Goal: Use online tool/utility: Utilize a website feature to perform a specific function

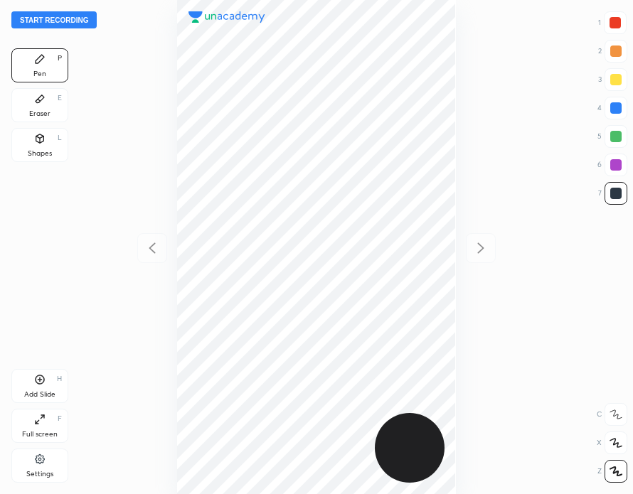
scroll to position [494, 405]
click at [74, 18] on button "Start recording" at bounding box center [53, 19] width 85 height 17
click at [528, 102] on div "End recording 1 2 3 4 5 6 7 R O A L C X Z Erase all C X Z Pen P Eraser E Shapes…" at bounding box center [316, 247] width 633 height 494
click at [60, 20] on button "End recording" at bounding box center [50, 19] width 79 height 17
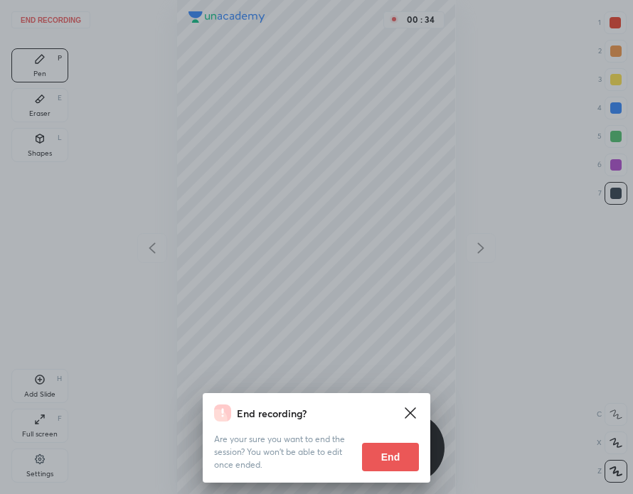
click at [396, 455] on button "End" at bounding box center [390, 457] width 57 height 28
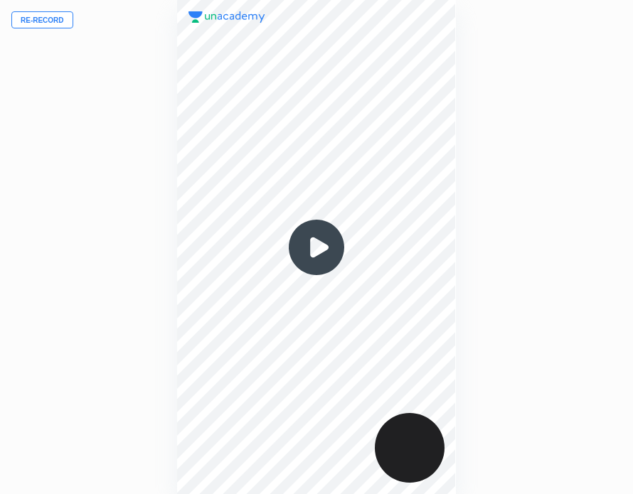
click at [53, 22] on button "Re-record" at bounding box center [42, 19] width 62 height 17
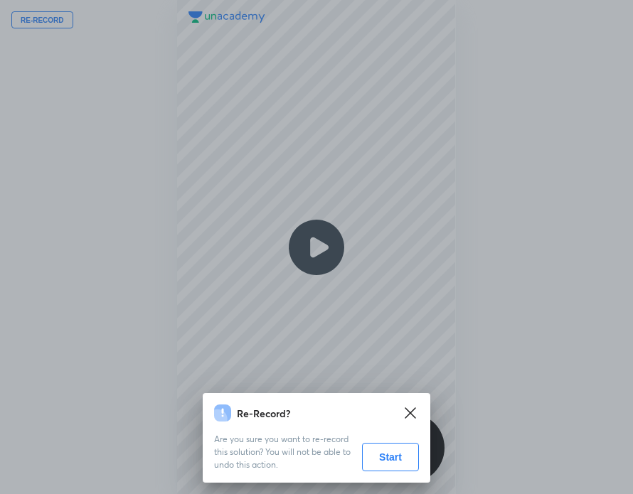
click at [396, 455] on button "Start" at bounding box center [390, 457] width 57 height 28
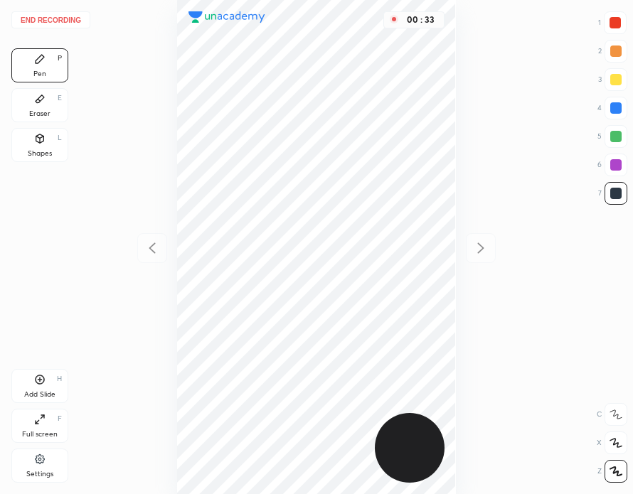
click at [52, 110] on div "Eraser E" at bounding box center [39, 105] width 57 height 34
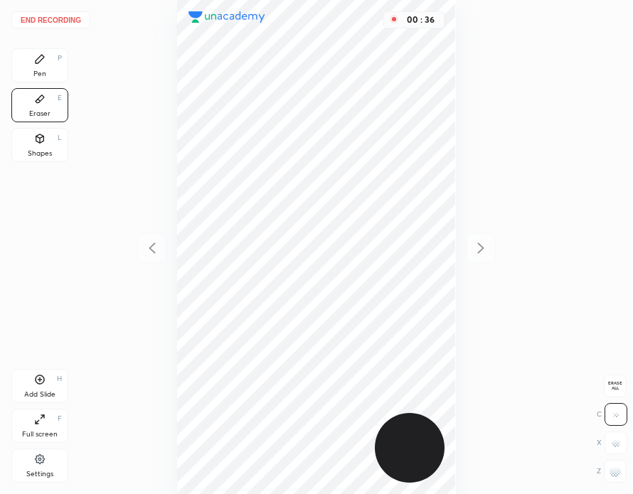
click at [48, 68] on div "Pen P" at bounding box center [39, 65] width 57 height 34
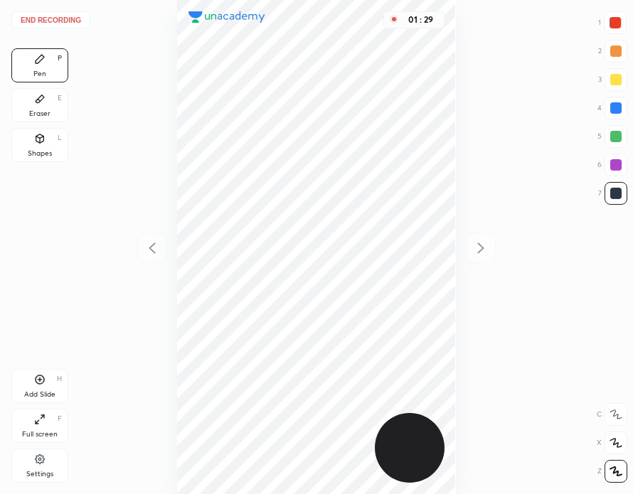
click at [615, 26] on div at bounding box center [615, 22] width 11 height 11
click at [68, 19] on button "End recording" at bounding box center [50, 19] width 79 height 17
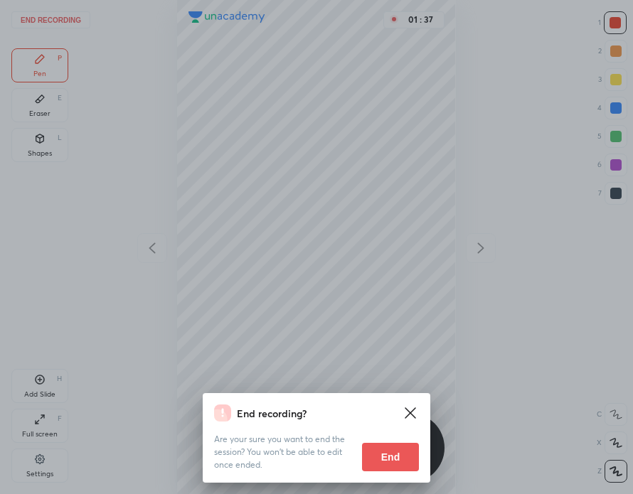
click at [401, 458] on button "End" at bounding box center [390, 457] width 57 height 28
